Goal: Information Seeking & Learning: Check status

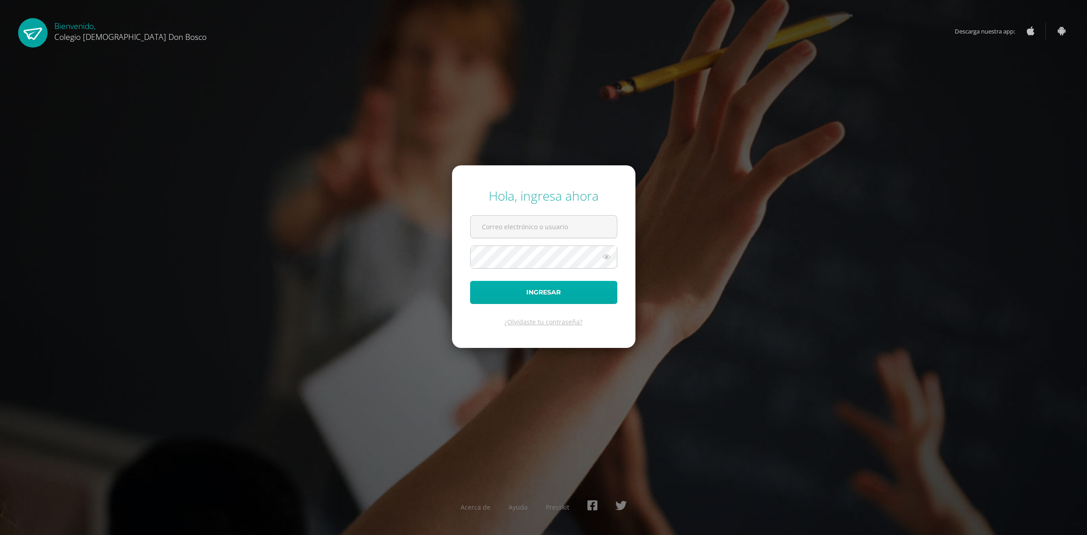
type input "[PERSON_NAME][EMAIL_ADDRESS][DOMAIN_NAME]"
click at [534, 296] on button "Ingresar" at bounding box center [543, 292] width 147 height 23
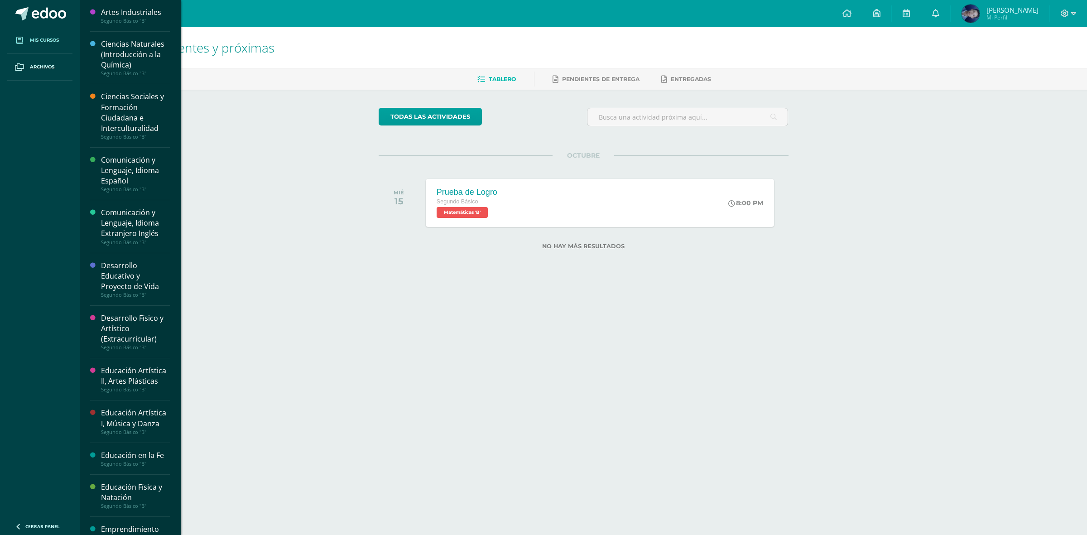
click at [44, 40] on span "Mis cursos" at bounding box center [44, 40] width 29 height 7
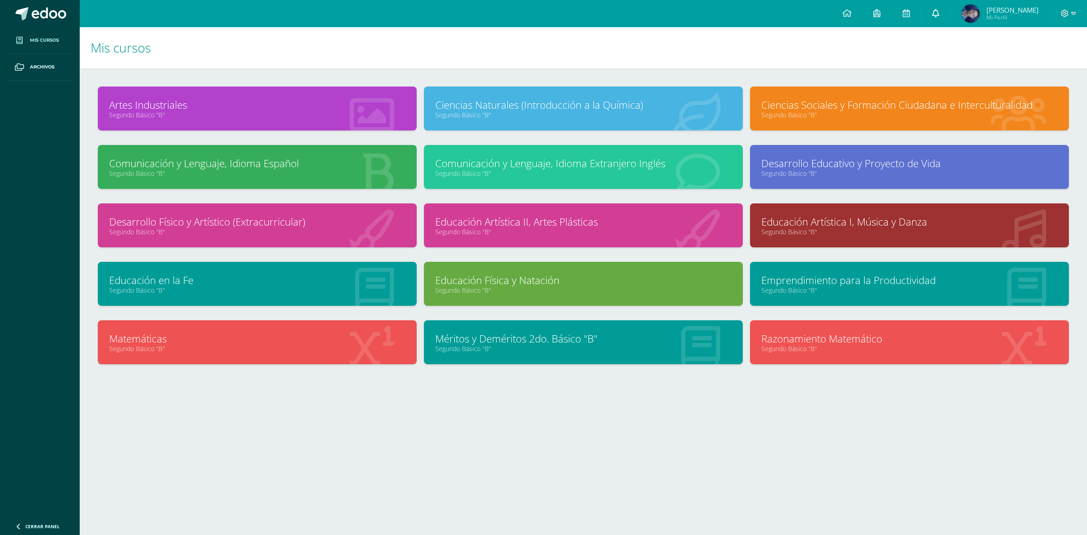
click at [943, 12] on link at bounding box center [935, 13] width 29 height 27
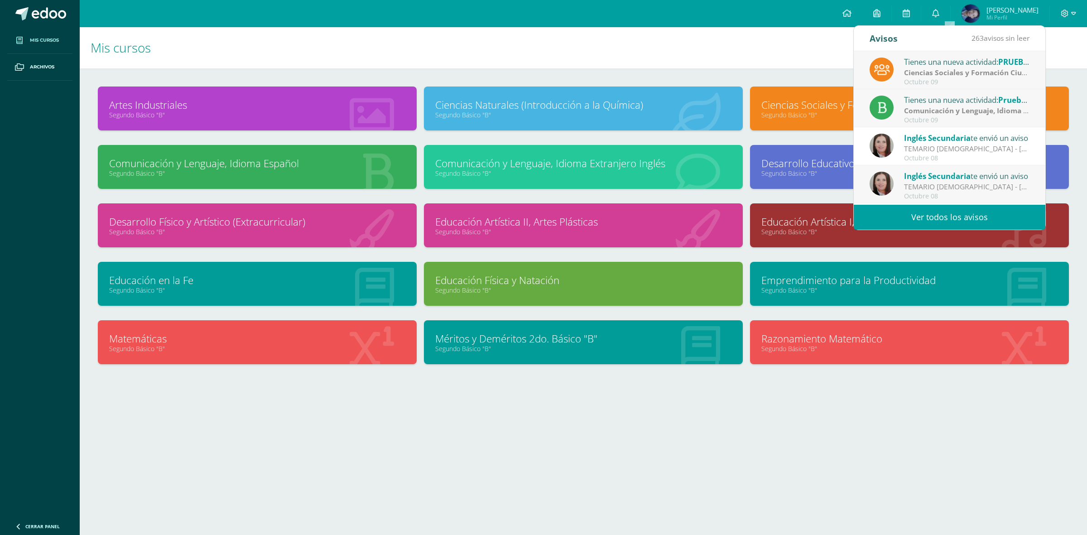
click at [965, 211] on link "Ver todos los avisos" at bounding box center [950, 217] width 192 height 25
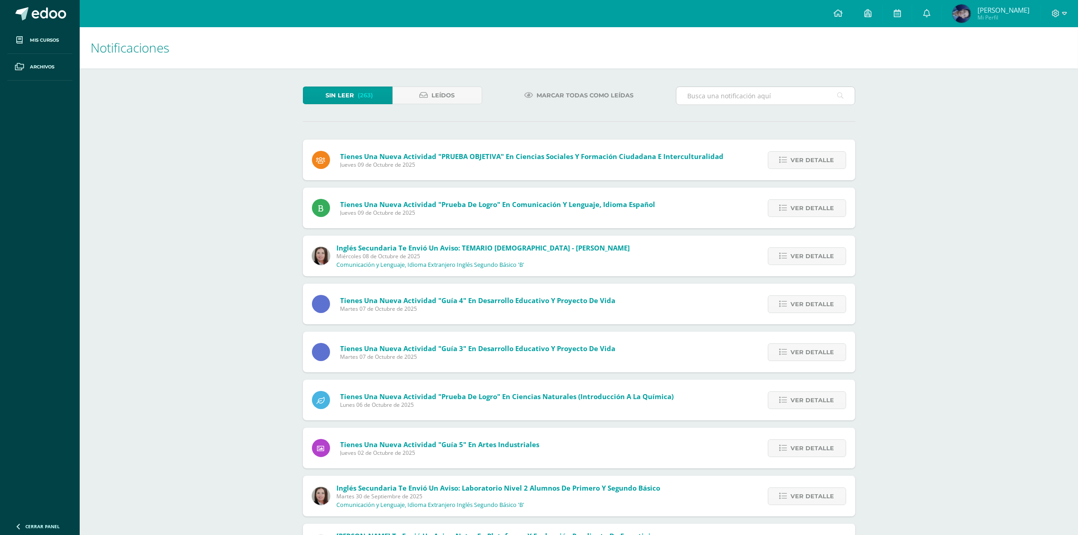
click at [735, 88] on input "text" at bounding box center [766, 96] width 178 height 18
type input "pago"
click at [872, 14] on icon at bounding box center [868, 13] width 7 height 8
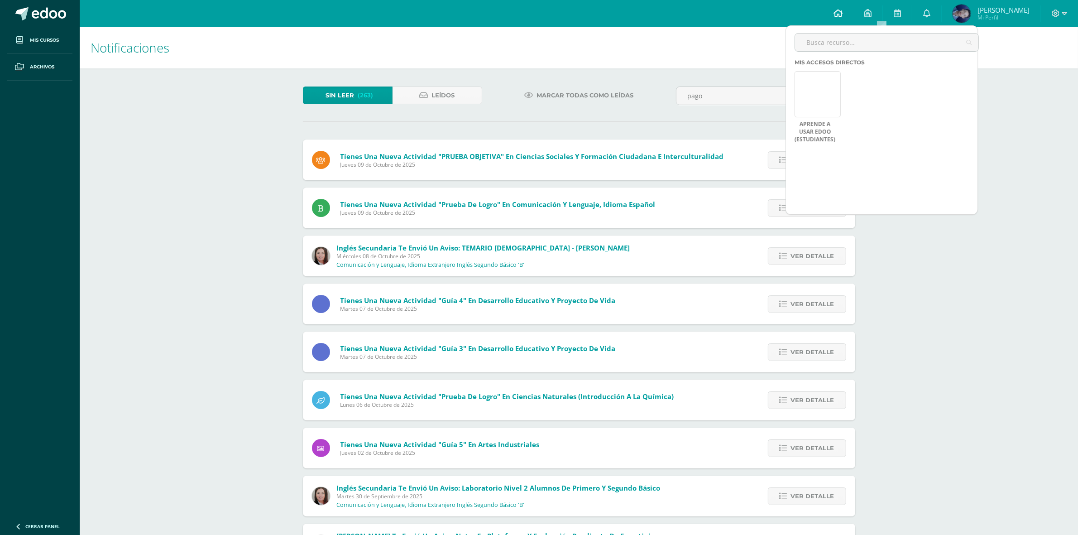
click at [843, 16] on icon at bounding box center [838, 13] width 9 height 8
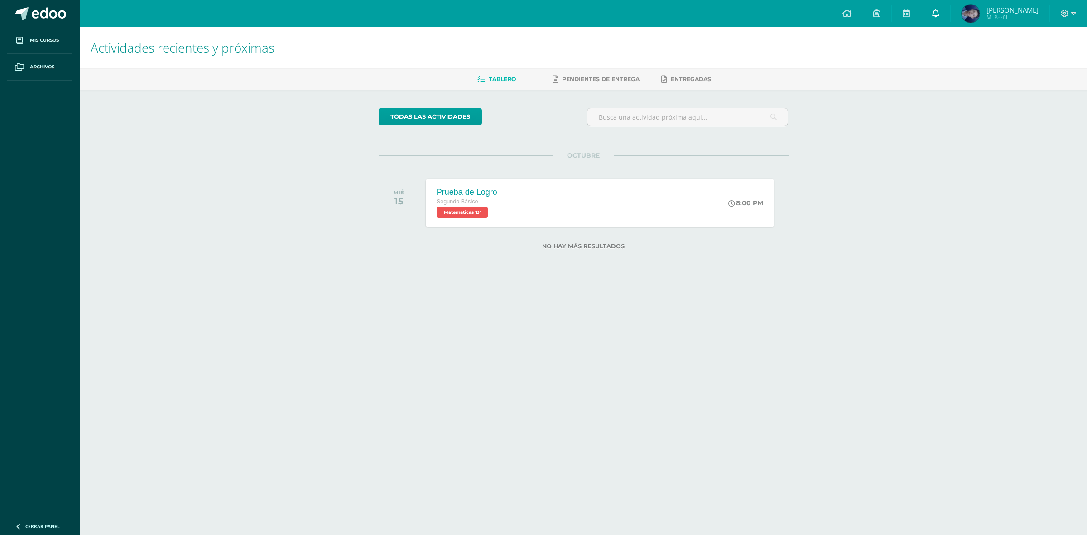
click at [939, 12] on icon at bounding box center [935, 13] width 7 height 8
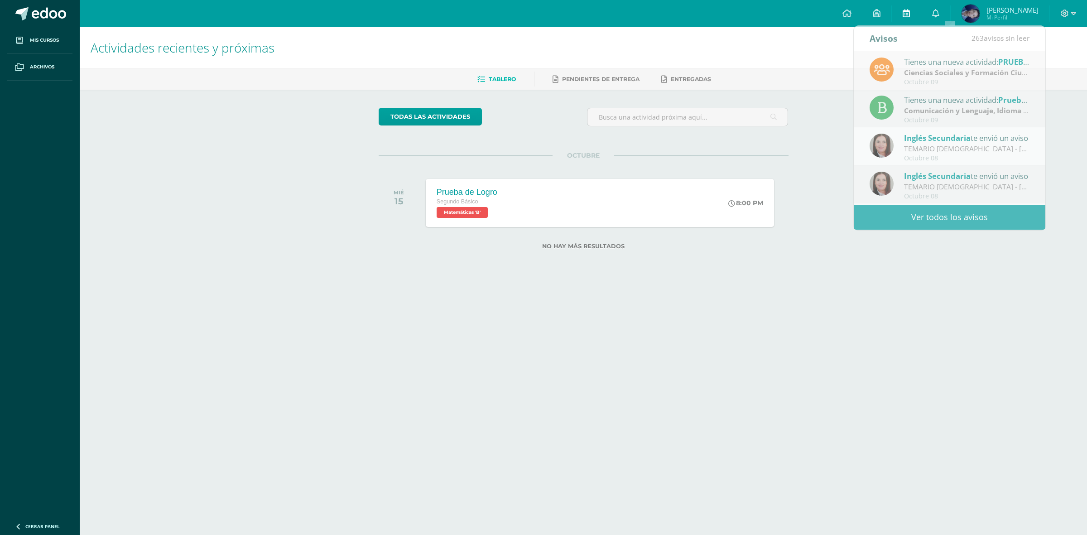
click at [910, 12] on icon at bounding box center [906, 13] width 7 height 8
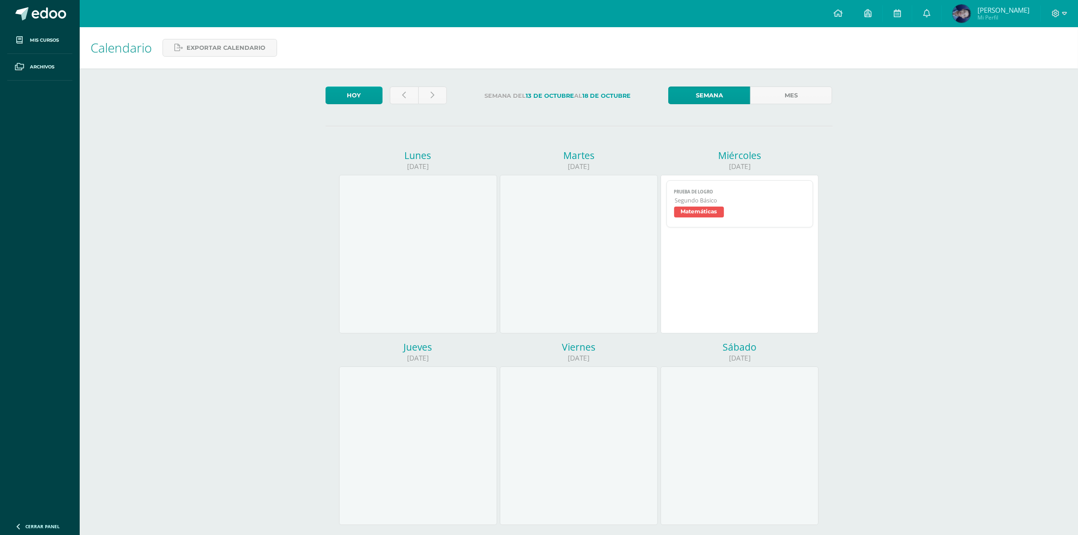
click at [996, 14] on span "Juan Andres Mi Perfil" at bounding box center [1004, 14] width 52 height 14
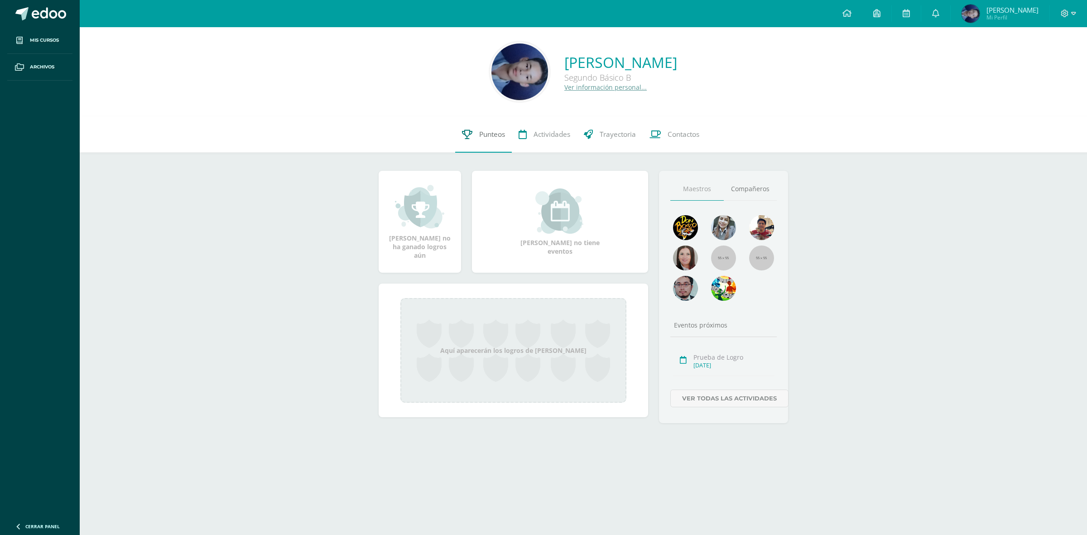
click at [481, 134] on span "Punteos" at bounding box center [492, 135] width 26 height 10
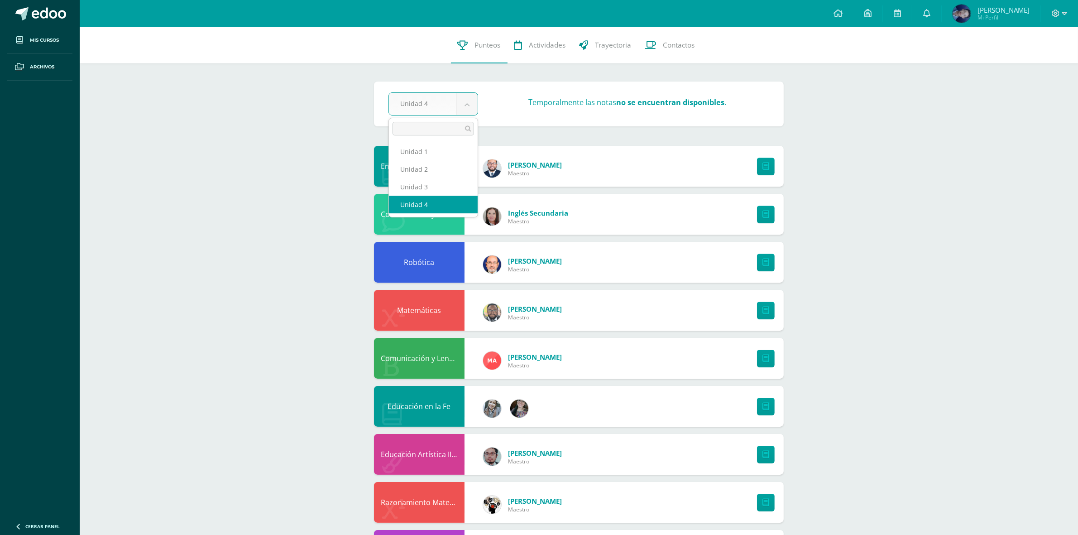
click at [467, 106] on body "Mis cursos Archivos Cerrar panel Artes Industriales Segundo Básico "B" Ciencias…" at bounding box center [539, 486] width 1078 height 973
select select "Unidad 3"
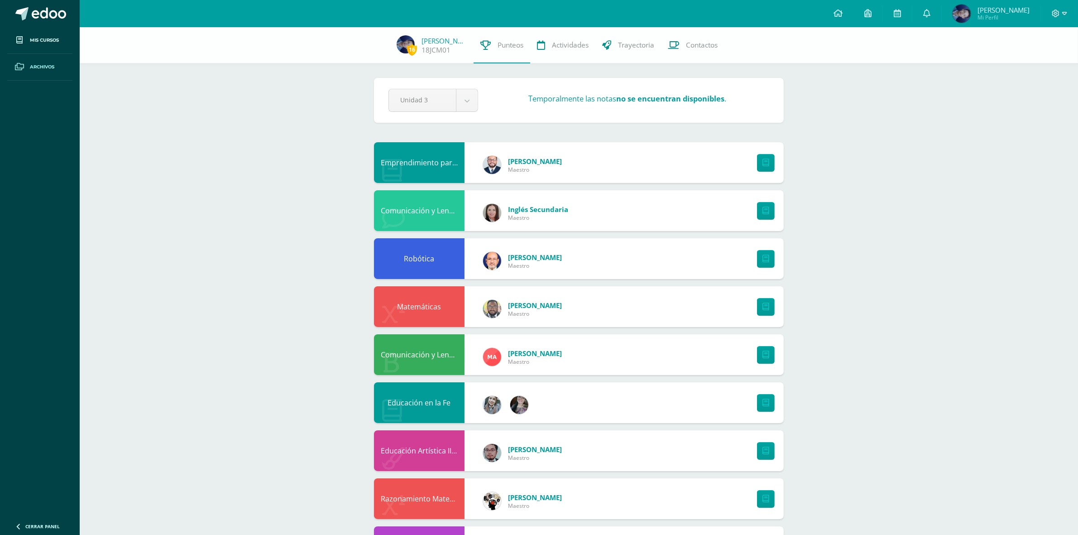
click at [37, 67] on span "Archivos" at bounding box center [42, 66] width 24 height 7
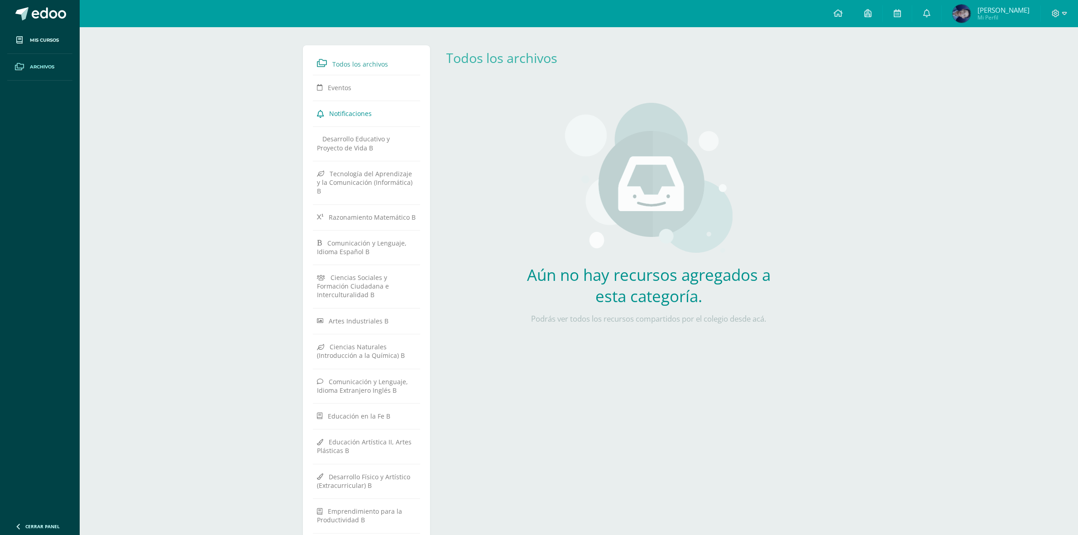
click at [336, 113] on span "Notificaciones" at bounding box center [350, 113] width 43 height 9
click at [336, 86] on span "Eventos" at bounding box center [340, 87] width 24 height 9
click at [872, 11] on icon at bounding box center [868, 13] width 7 height 8
click at [1016, 142] on div "Todos los archivos Eventos Notificaciones Desarrollo Educativo y Proyecto de Vi…" at bounding box center [579, 369] width 999 height 684
